Goal: Task Accomplishment & Management: Manage account settings

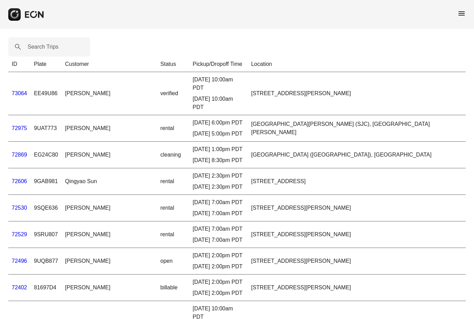
click at [464, 15] on span "menu" at bounding box center [461, 13] width 8 height 8
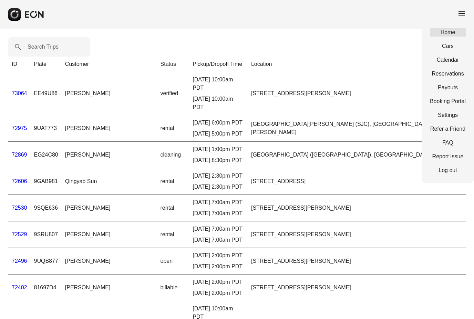
click at [445, 35] on link "Home" at bounding box center [448, 32] width 36 height 8
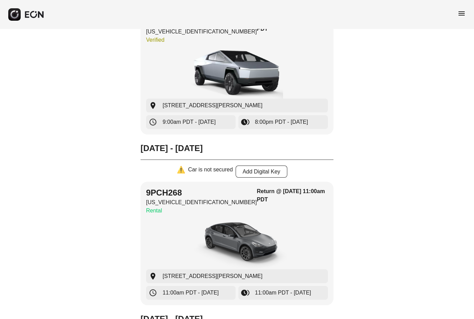
scroll to position [1473, 0]
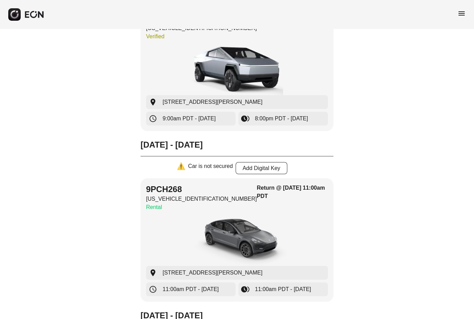
click at [460, 13] on span "menu" at bounding box center [461, 13] width 8 height 8
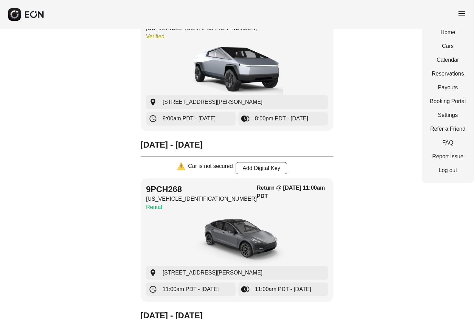
click at [445, 34] on link "Home" at bounding box center [448, 32] width 36 height 8
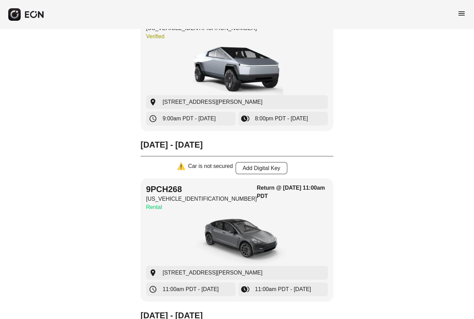
click at [465, 9] on div "menu" at bounding box center [237, 14] width 474 height 29
click at [463, 12] on span "menu" at bounding box center [461, 13] width 8 height 8
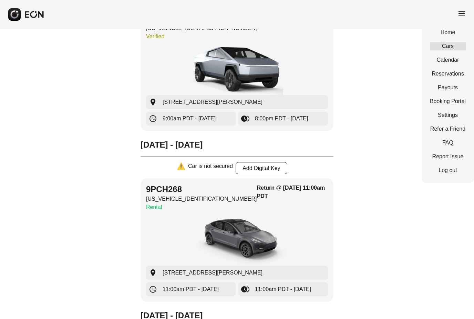
click at [445, 49] on link "Cars" at bounding box center [448, 46] width 36 height 8
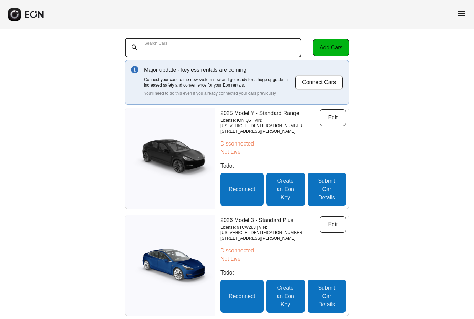
click at [160, 43] on div "Search Cars" at bounding box center [217, 47] width 185 height 19
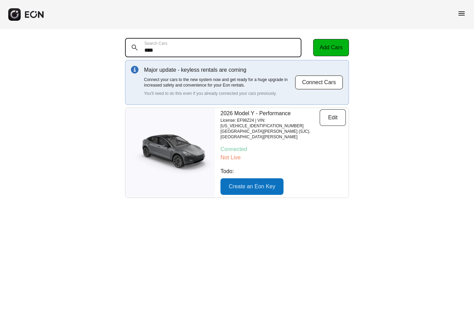
type Cars "****"
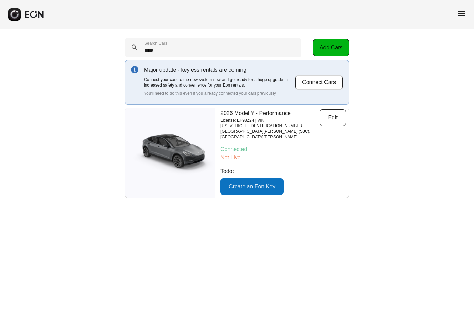
click at [48, 49] on div "**** Search Cars Add Cars Major update - keyless rentals are coming Connect you…" at bounding box center [237, 118] width 474 height 178
click at [458, 15] on span "menu" at bounding box center [461, 13] width 8 height 8
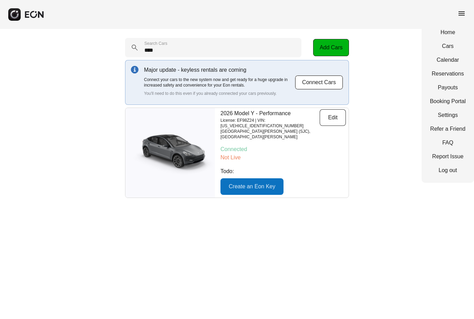
click at [447, 43] on link "Cars" at bounding box center [448, 46] width 36 height 8
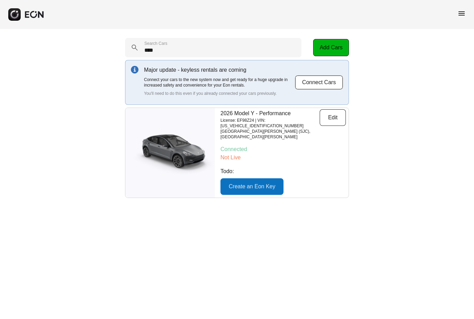
click at [459, 12] on span "menu" at bounding box center [461, 13] width 8 height 8
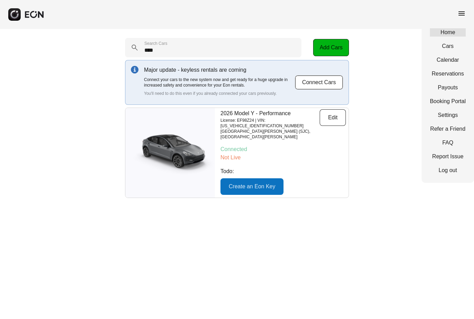
click at [442, 33] on link "Home" at bounding box center [448, 32] width 36 height 8
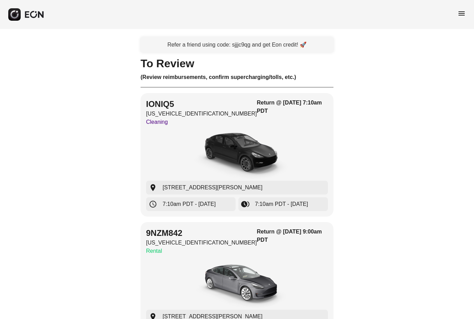
click at [459, 14] on span "menu" at bounding box center [461, 13] width 8 height 8
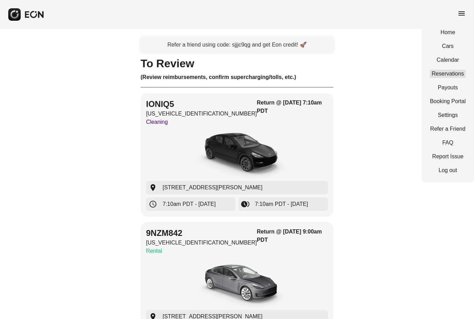
click at [446, 73] on link "Reservations" at bounding box center [448, 74] width 36 height 8
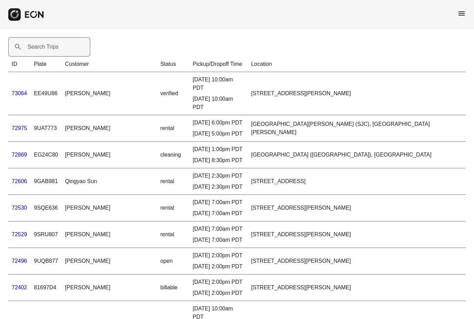
click at [48, 43] on label "Search Trips" at bounding box center [43, 47] width 31 height 8
click at [48, 43] on Trips "Search Trips" at bounding box center [49, 46] width 82 height 19
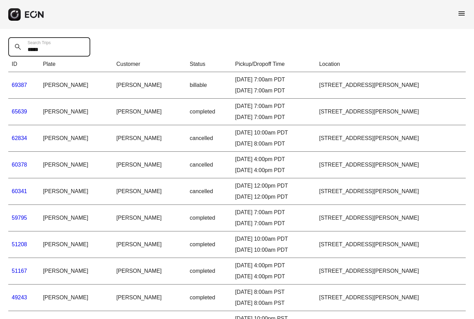
drag, startPoint x: 51, startPoint y: 52, endPoint x: 18, endPoint y: 51, distance: 33.4
click at [18, 51] on div "***** Search Trips" at bounding box center [51, 46] width 86 height 19
type Trips "*"
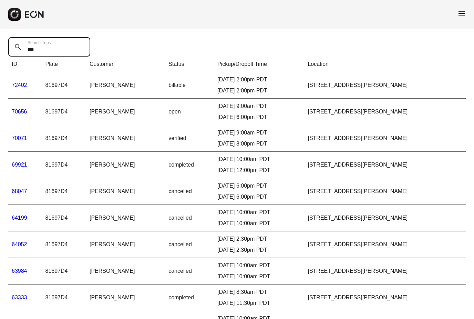
type Trips "***"
click at [14, 85] on link "72402" at bounding box center [19, 85] width 15 height 6
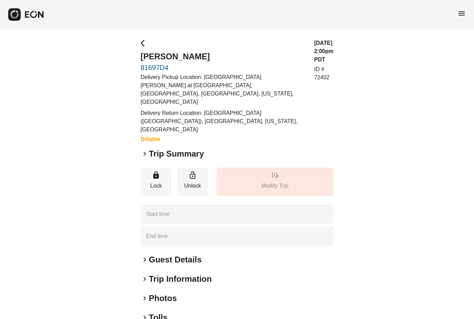
type time "**********"
click at [145, 149] on span "keyboard_arrow_right" at bounding box center [145, 153] width 8 height 8
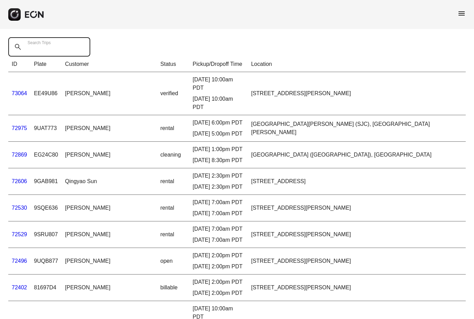
click at [60, 48] on Trips "Search Trips" at bounding box center [49, 46] width 82 height 19
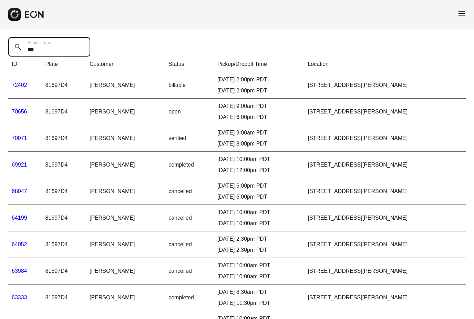
type Trips "***"
click at [18, 138] on link "70071" at bounding box center [19, 138] width 15 height 6
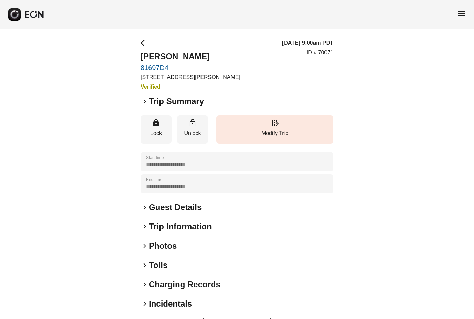
click at [145, 101] on span "keyboard_arrow_right" at bounding box center [145, 101] width 8 height 8
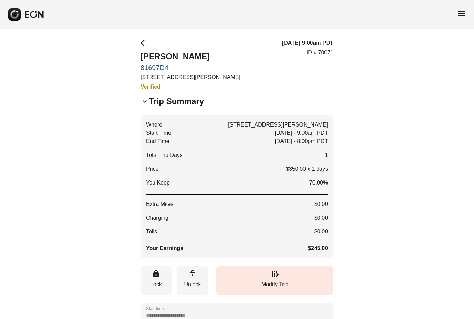
click at [145, 102] on span "keyboard_arrow_down" at bounding box center [145, 101] width 8 height 8
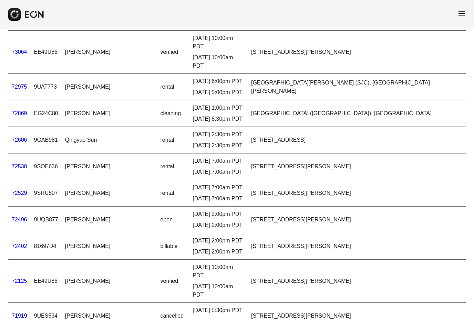
scroll to position [41, 0]
drag, startPoint x: 21, startPoint y: 123, endPoint x: 21, endPoint y: 101, distance: 21.7
click at [21, 137] on link "72606" at bounding box center [19, 140] width 15 height 6
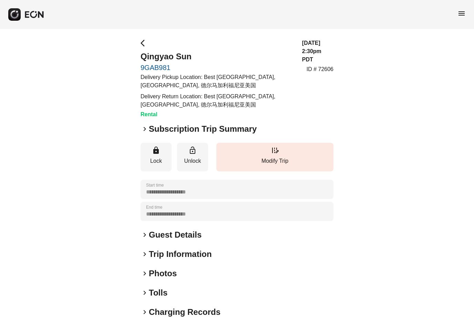
click at [143, 131] on span "keyboard_arrow_right" at bounding box center [145, 129] width 8 height 8
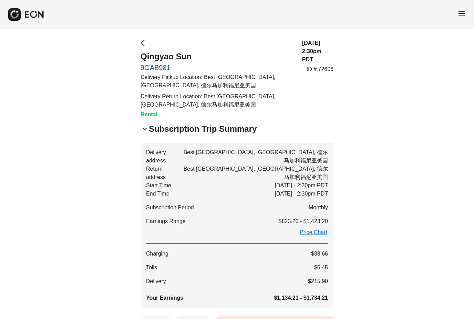
click at [142, 44] on span "arrow_back_ios" at bounding box center [145, 43] width 8 height 8
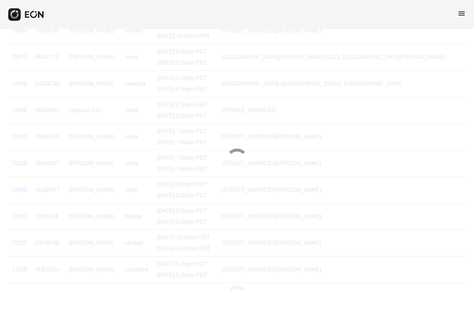
scroll to position [54, 0]
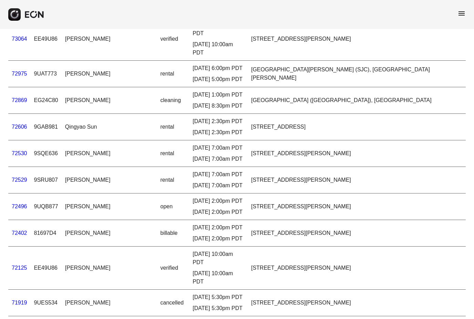
drag, startPoint x: 15, startPoint y: 190, endPoint x: 15, endPoint y: 136, distance: 54.4
click at [15, 203] on link "72496" at bounding box center [19, 206] width 15 height 6
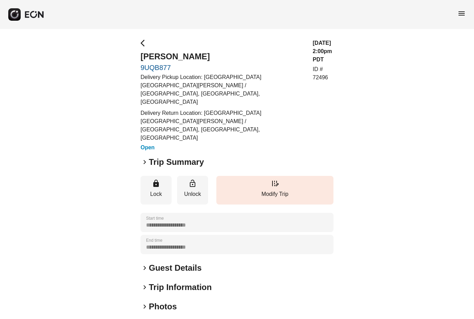
click at [143, 158] on span "keyboard_arrow_right" at bounding box center [145, 162] width 8 height 8
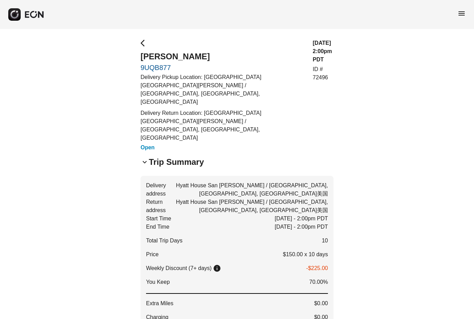
click at [142, 158] on span "keyboard_arrow_down" at bounding box center [145, 162] width 8 height 8
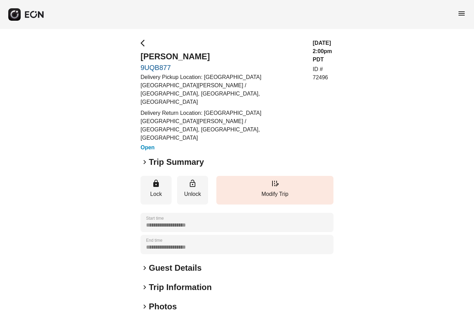
click at [145, 158] on span "keyboard_arrow_right" at bounding box center [145, 162] width 8 height 8
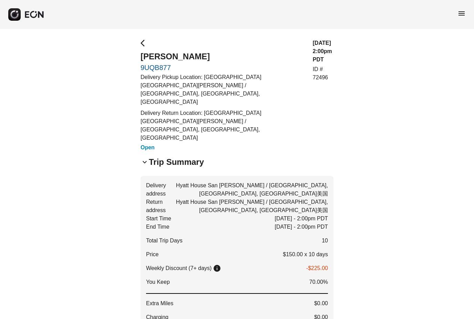
click at [145, 158] on span "keyboard_arrow_down" at bounding box center [145, 162] width 8 height 8
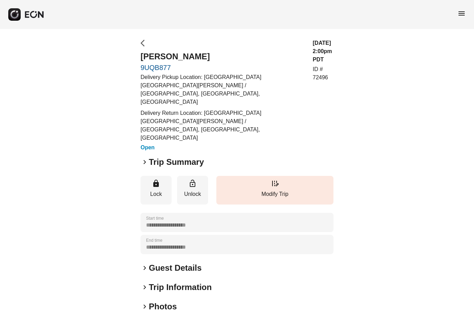
click at [142, 43] on span "arrow_back_ios" at bounding box center [145, 43] width 8 height 8
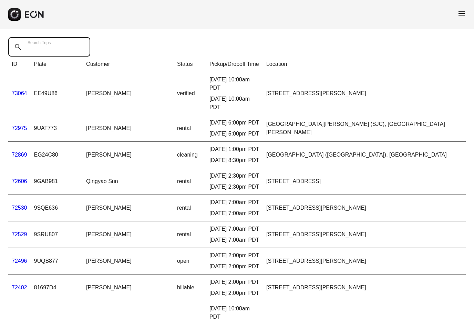
click at [64, 51] on Trips "Search Trips" at bounding box center [49, 46] width 82 height 19
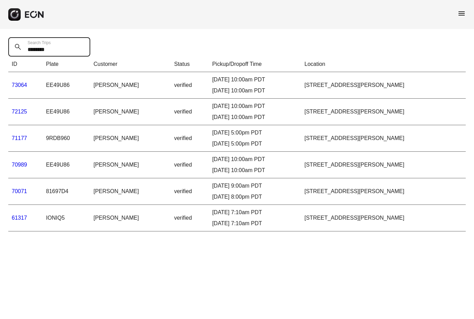
drag, startPoint x: 55, startPoint y: 48, endPoint x: 0, endPoint y: 34, distance: 57.3
click at [0, 34] on div "******** Search Trips ID Plate Customer Status Pickup/Dropoff Time Location 730…" at bounding box center [237, 134] width 474 height 210
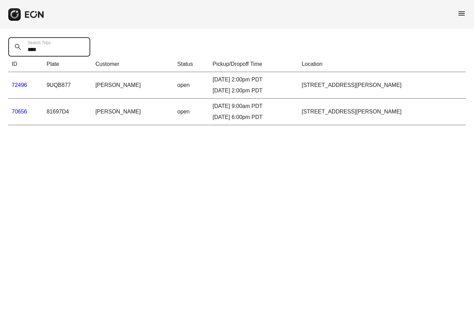
type Trips "****"
click at [22, 85] on link "72496" at bounding box center [19, 85] width 15 height 6
